Goal: Task Accomplishment & Management: Manage account settings

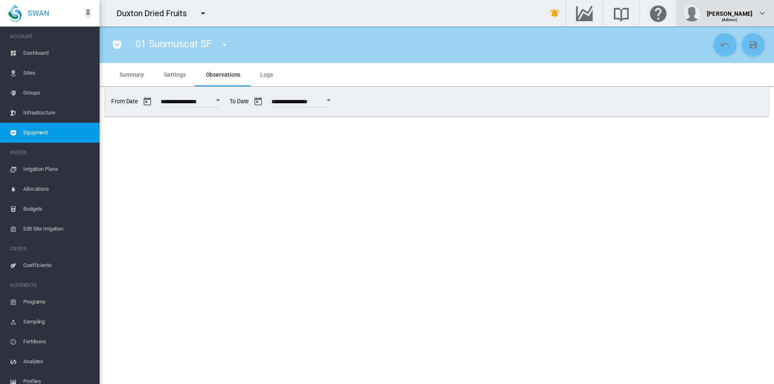
click at [749, 15] on div "[PERSON_NAME]" at bounding box center [730, 10] width 46 height 8
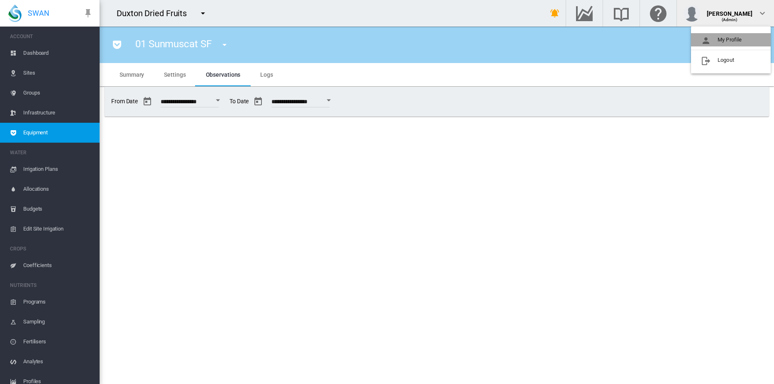
click at [723, 41] on button "My Profile" at bounding box center [731, 39] width 80 height 13
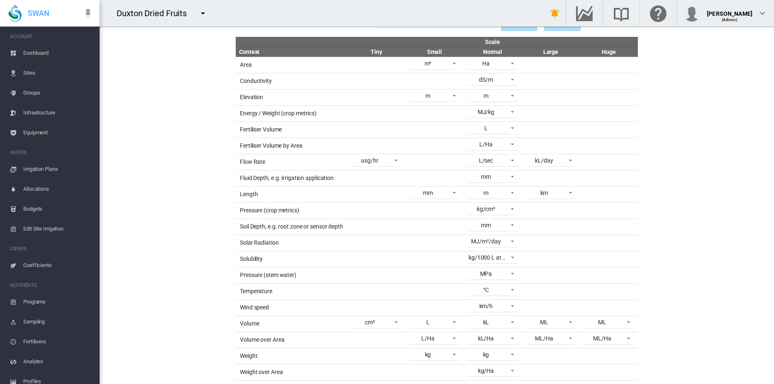
scroll to position [125, 0]
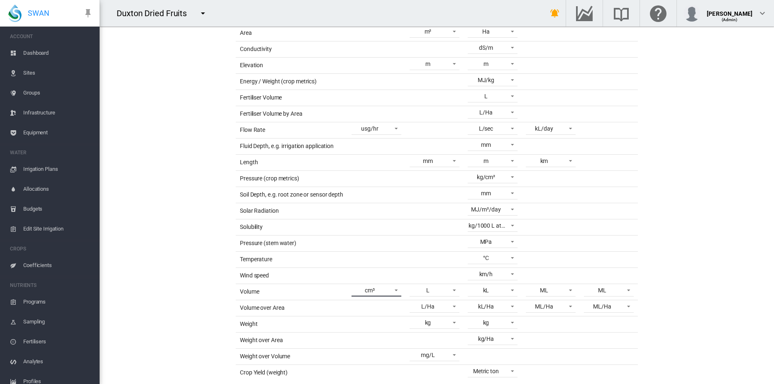
click at [390, 290] on span at bounding box center [394, 289] width 10 height 7
click at [352, 311] on div "in³" at bounding box center [352, 311] width 7 height 8
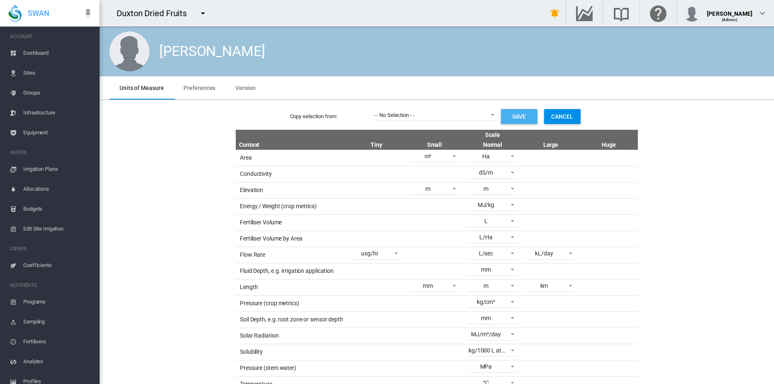
click at [519, 120] on button "Save" at bounding box center [519, 116] width 37 height 15
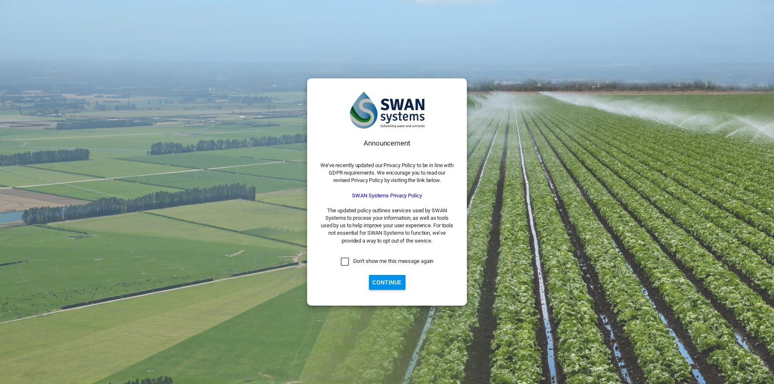
click at [390, 280] on button "Continue" at bounding box center [387, 282] width 37 height 15
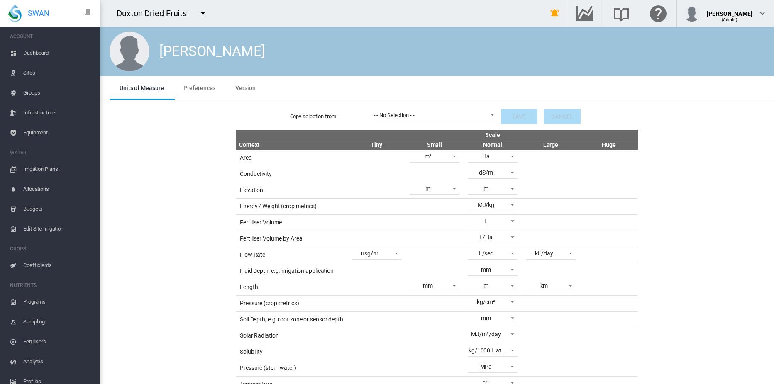
click at [30, 75] on span "Sites" at bounding box center [58, 73] width 70 height 20
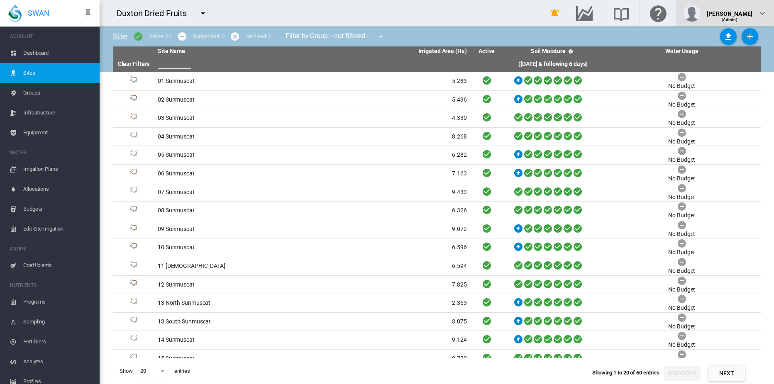
click at [740, 12] on div "(Admin)" at bounding box center [730, 16] width 46 height 8
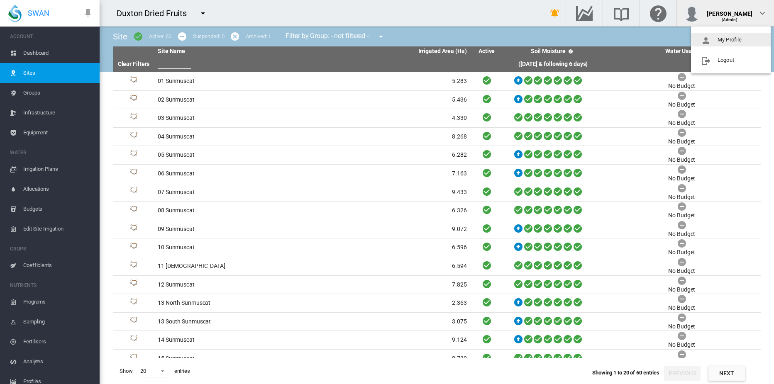
click at [727, 39] on button "My Profile" at bounding box center [731, 39] width 80 height 13
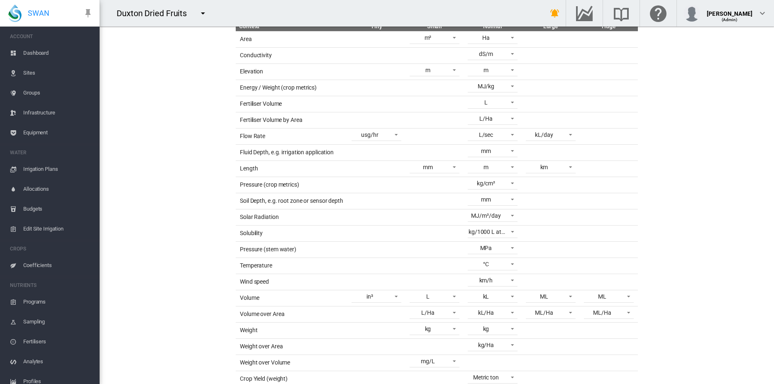
scroll to position [125, 0]
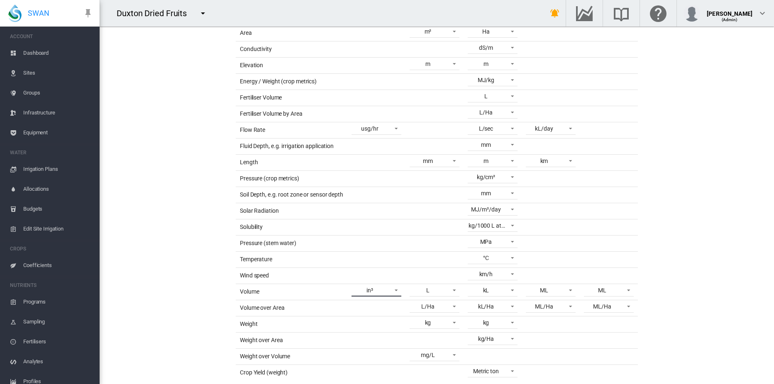
click at [394, 290] on span at bounding box center [394, 289] width 10 height 7
click at [361, 269] on md-option "cm³" at bounding box center [374, 271] width 63 height 20
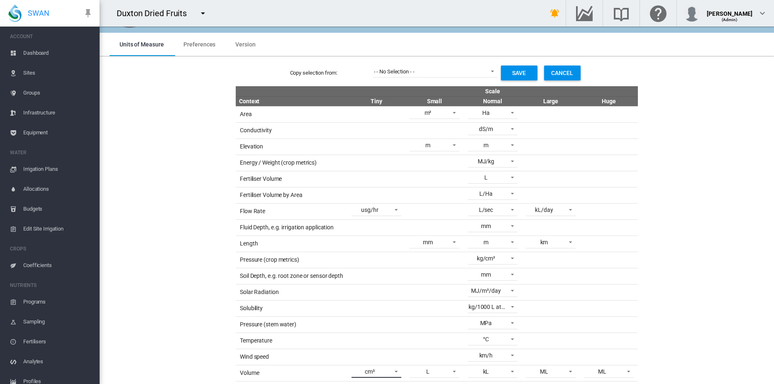
scroll to position [0, 0]
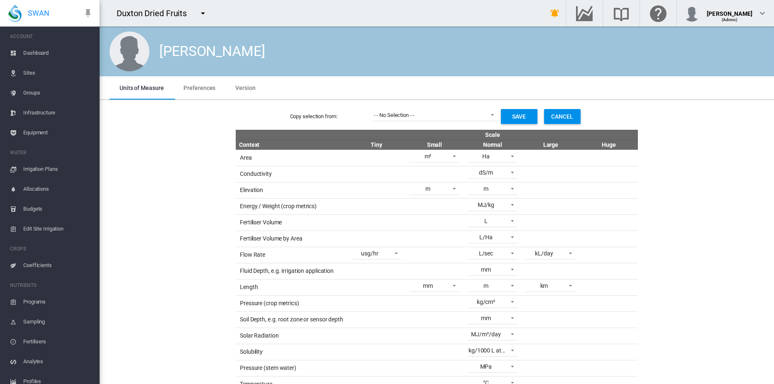
click at [511, 117] on button "Save" at bounding box center [519, 116] width 37 height 15
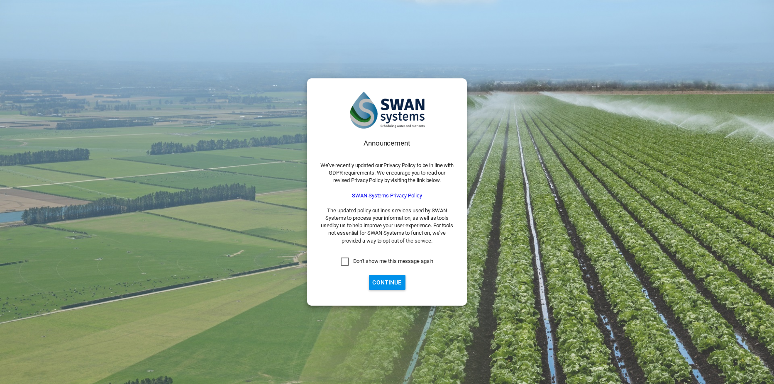
click at [387, 285] on button "Continue" at bounding box center [387, 282] width 37 height 15
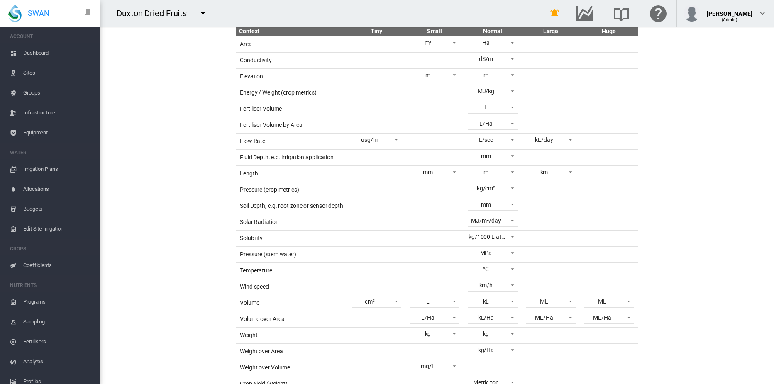
scroll to position [125, 0]
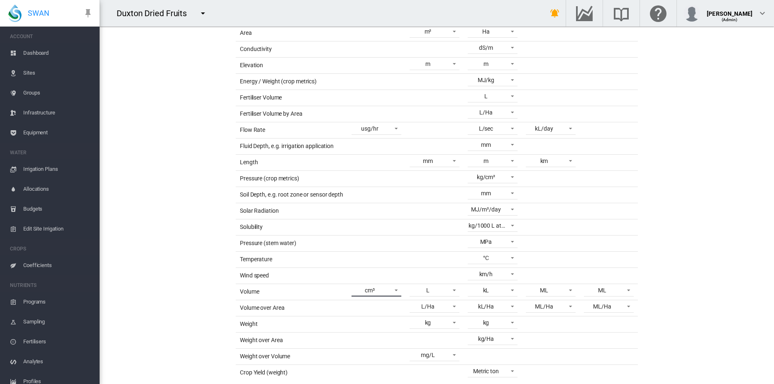
click at [390, 290] on span at bounding box center [394, 289] width 10 height 7
click at [365, 312] on md-option "in³" at bounding box center [374, 311] width 63 height 20
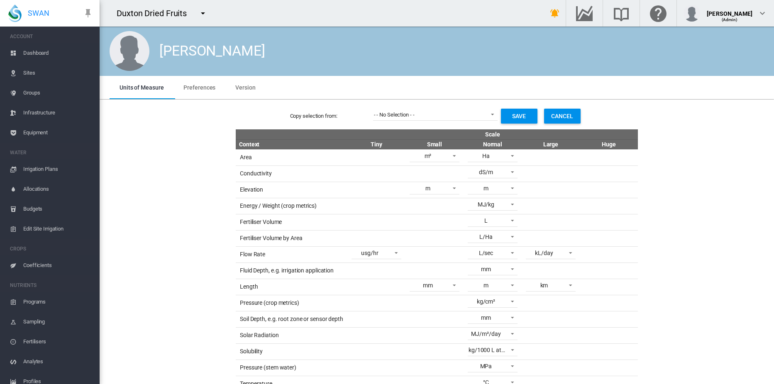
scroll to position [0, 0]
click at [517, 115] on button "Save" at bounding box center [519, 116] width 37 height 15
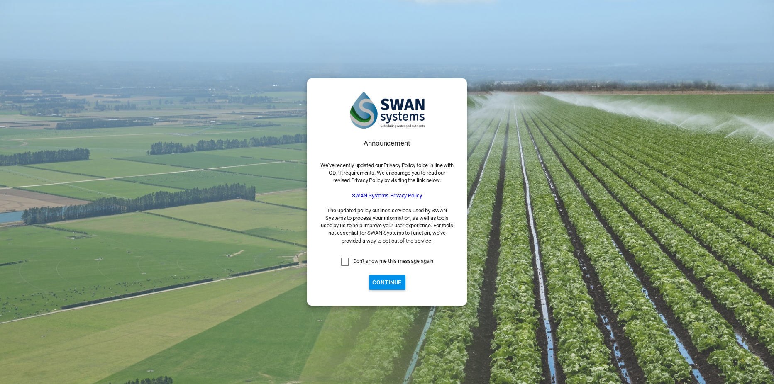
click at [390, 281] on button "Continue" at bounding box center [387, 282] width 37 height 15
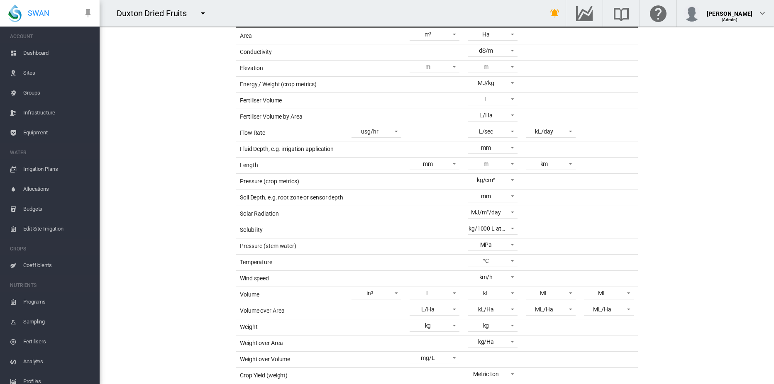
scroll to position [125, 0]
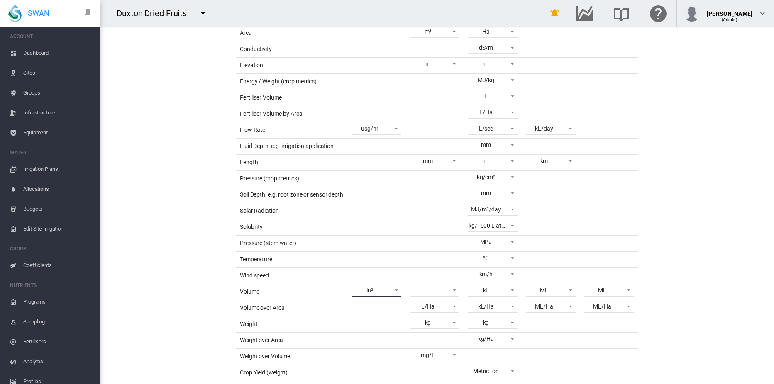
click at [379, 289] on span "in³" at bounding box center [369, 291] width 35 height 8
click at [723, 207] on md-backdrop at bounding box center [387, 192] width 774 height 384
click at [393, 293] on span at bounding box center [394, 289] width 10 height 7
click at [357, 273] on div "cm³" at bounding box center [354, 271] width 10 height 8
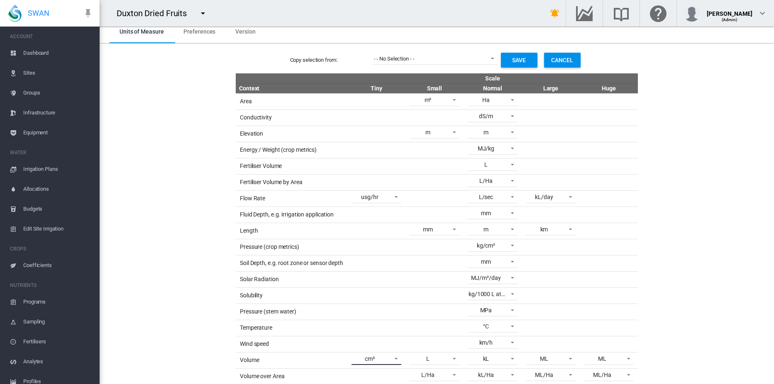
scroll to position [0, 0]
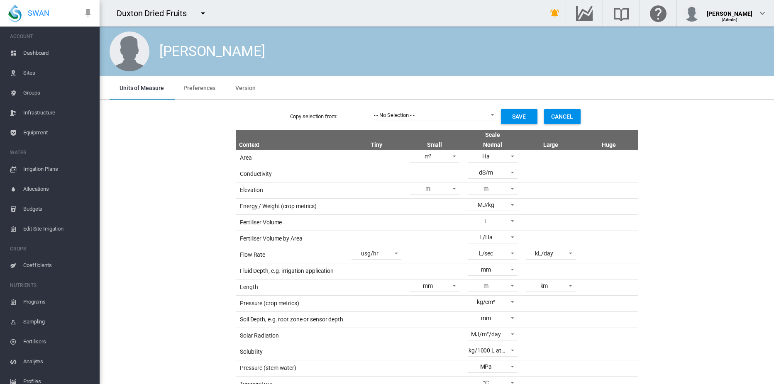
click at [510, 117] on button "Save" at bounding box center [519, 116] width 37 height 15
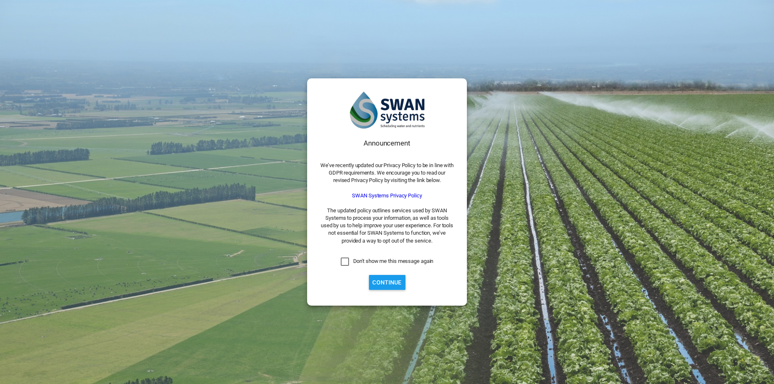
click at [386, 284] on button "Continue" at bounding box center [387, 282] width 37 height 15
